Goal: Task Accomplishment & Management: Manage account settings

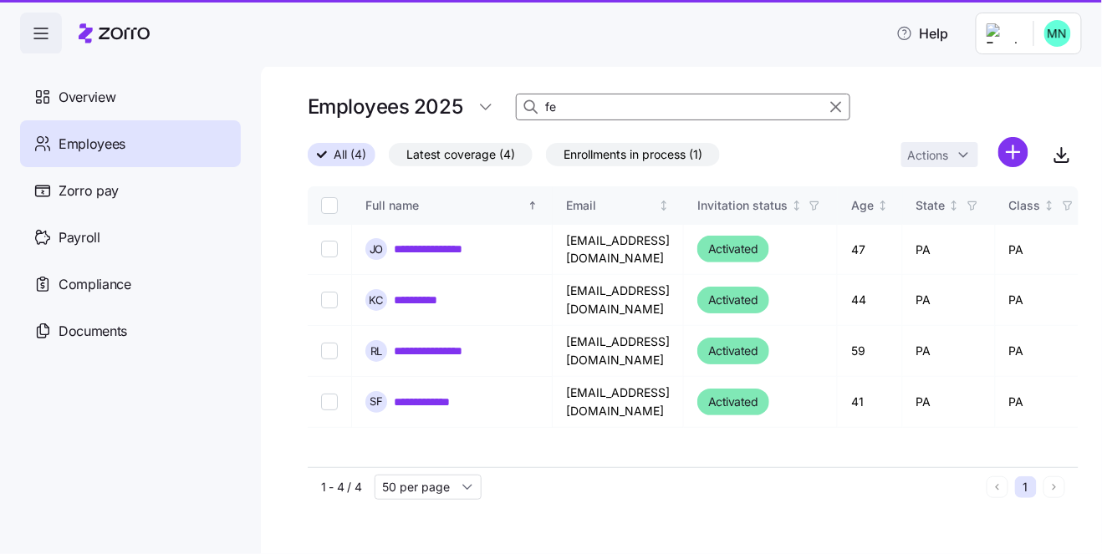
type input "f"
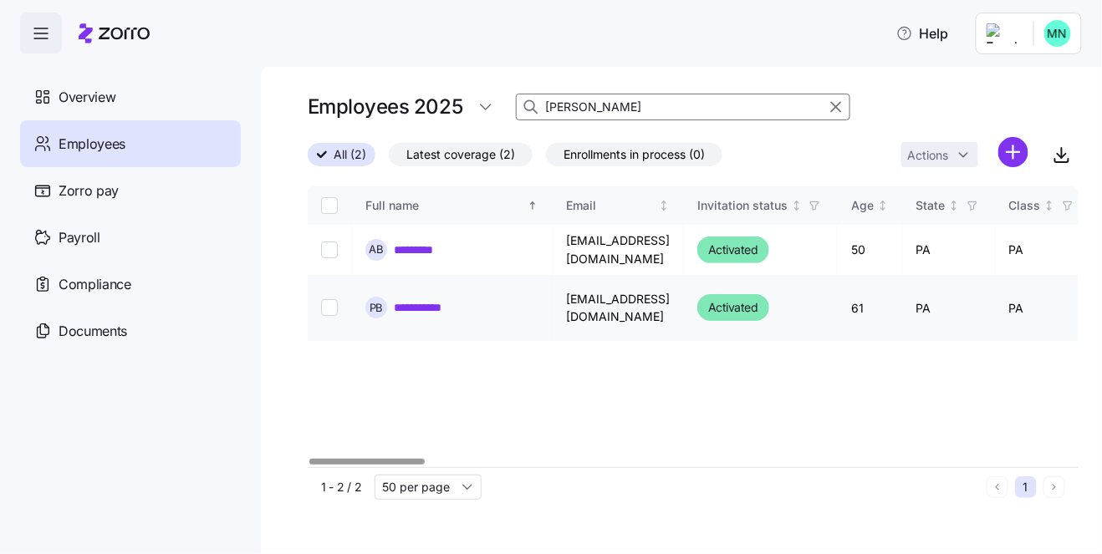
type input "[PERSON_NAME]"
click at [429, 309] on link "**********" at bounding box center [428, 307] width 69 height 17
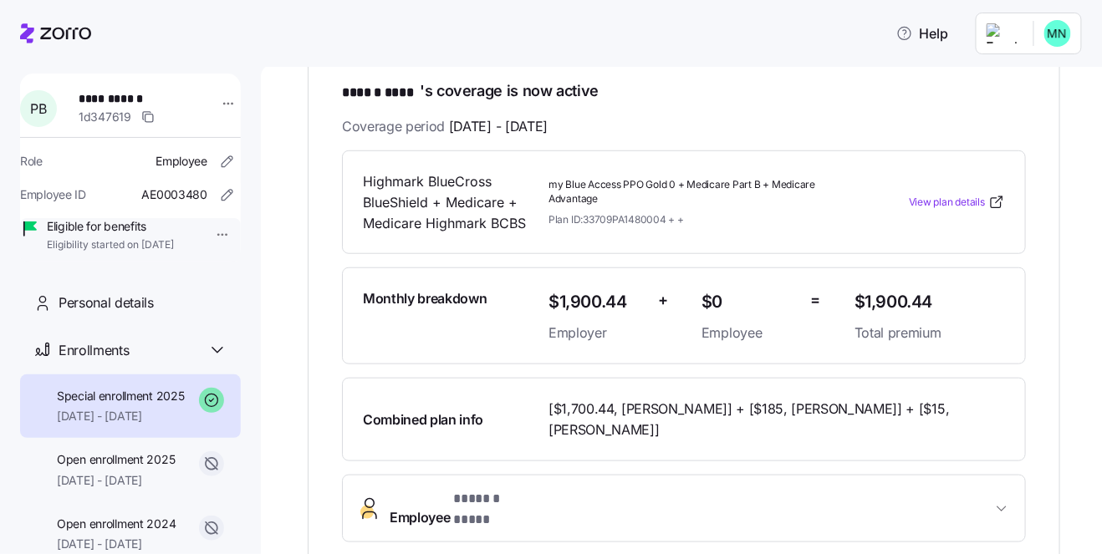
scroll to position [230, 0]
